Goal: Transaction & Acquisition: Purchase product/service

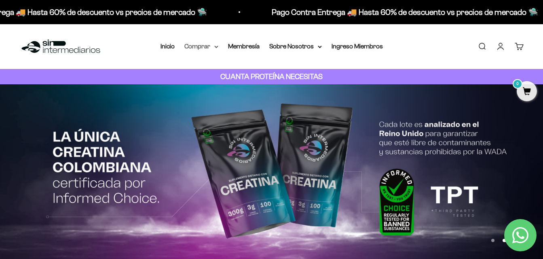
click at [217, 50] on summary "Comprar" at bounding box center [201, 46] width 34 height 11
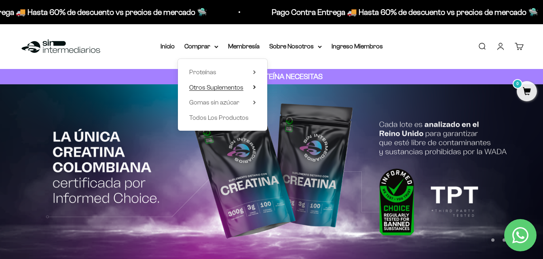
click at [221, 93] on span "Otros Suplementos" at bounding box center [216, 87] width 54 height 11
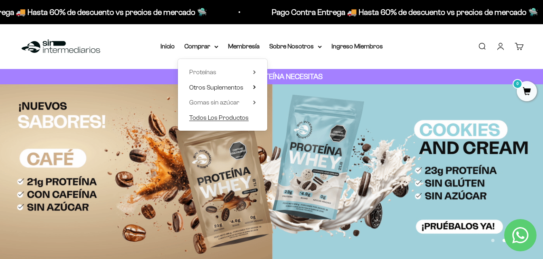
click at [209, 118] on span "Todos Los Productos" at bounding box center [218, 117] width 59 height 7
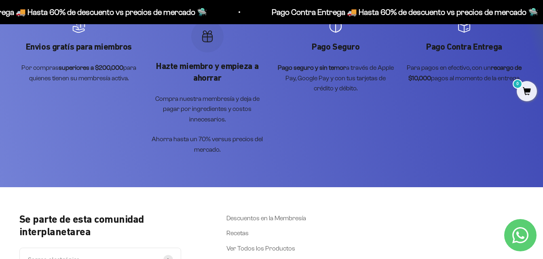
scroll to position [2173, 0]
